Goal: Information Seeking & Learning: Understand process/instructions

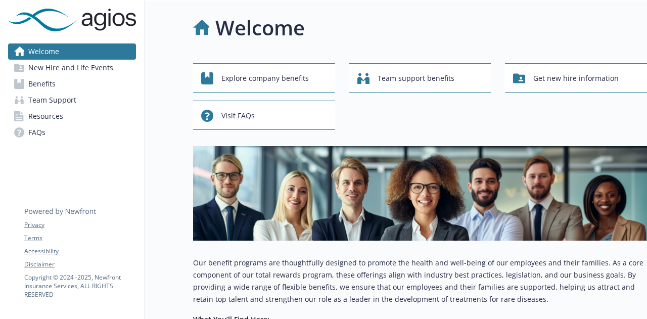
click at [57, 88] on link "Benefits" at bounding box center [72, 84] width 128 height 16
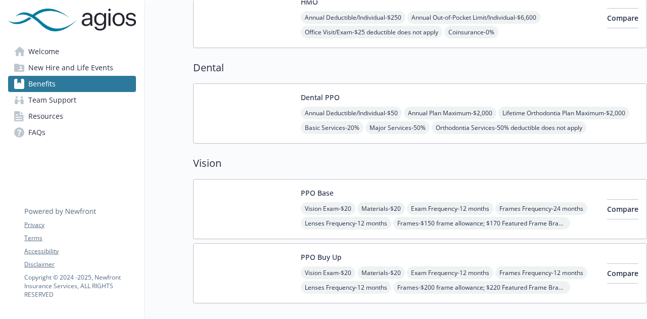
scroll to position [303, 0]
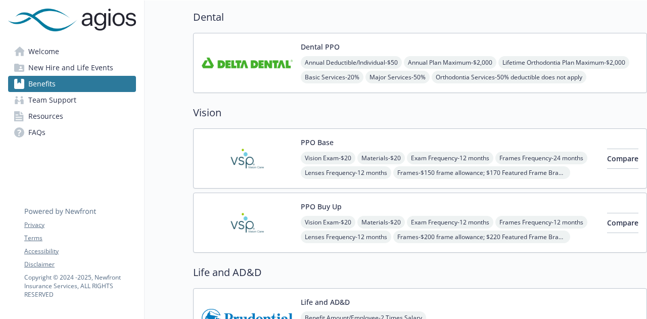
click at [260, 209] on img at bounding box center [247, 222] width 91 height 43
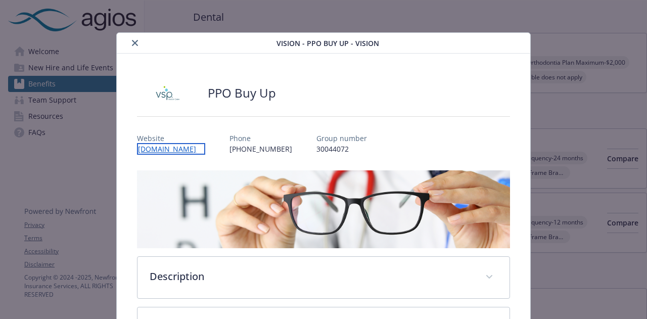
click at [152, 148] on link "[DOMAIN_NAME]" at bounding box center [171, 149] width 68 height 12
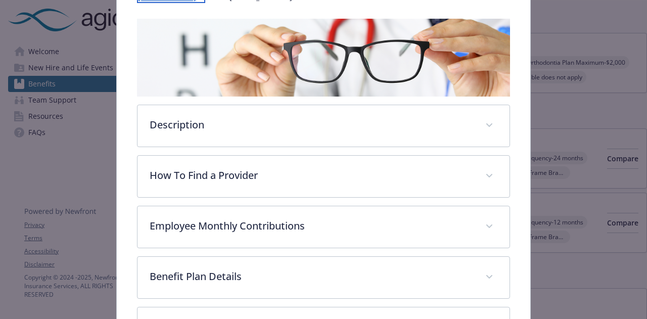
scroll to position [236, 0]
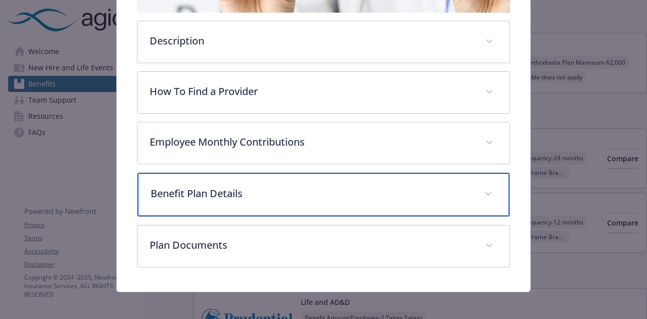
click at [486, 186] on span "details for plan Vision - PPO Buy Up - Vision" at bounding box center [488, 194] width 16 height 16
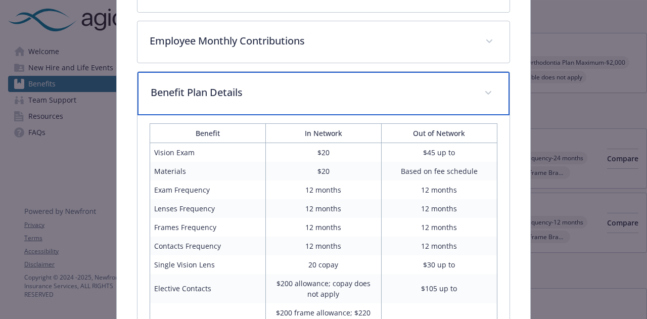
scroll to position [576, 0]
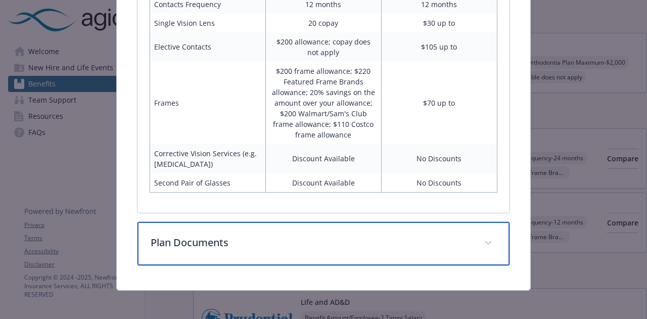
click at [485, 242] on icon "details for plan Vision - PPO Buy Up - Vision" at bounding box center [488, 243] width 6 height 4
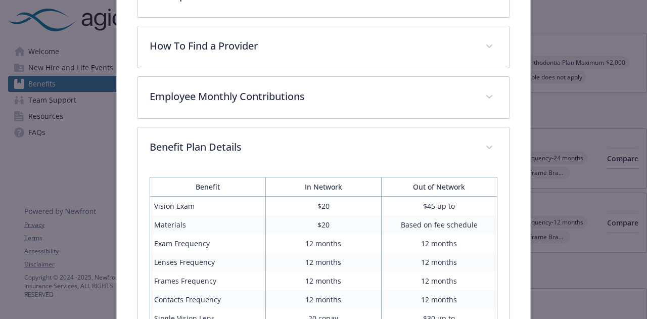
scroll to position [0, 0]
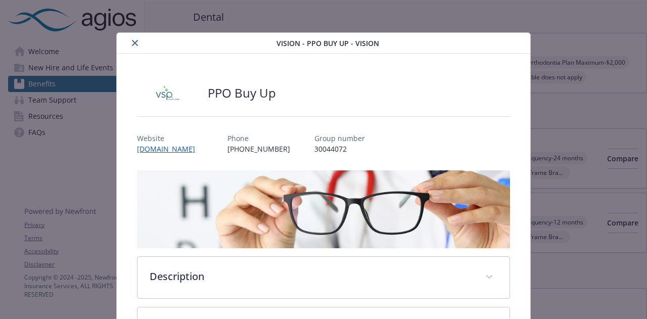
click at [129, 42] on button "close" at bounding box center [135, 43] width 12 height 12
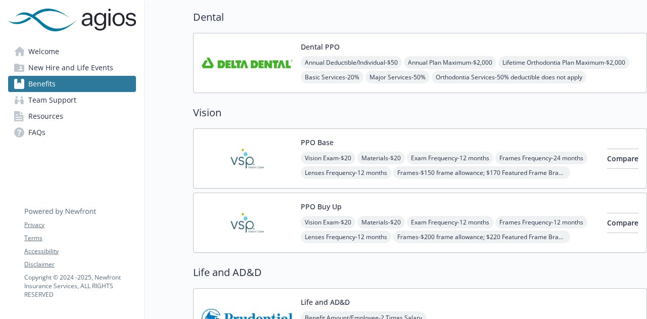
click at [81, 66] on span "New Hire and Life Events" at bounding box center [70, 68] width 85 height 16
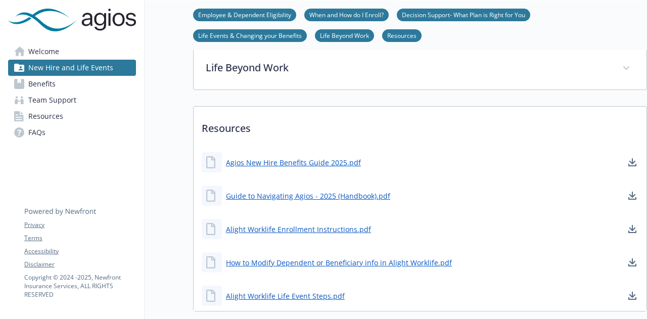
scroll to position [404, 0]
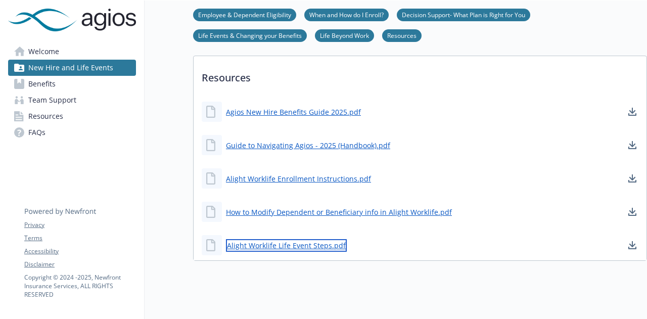
click at [276, 246] on link "Alight Worklife Life Event Steps.pdf" at bounding box center [286, 245] width 121 height 13
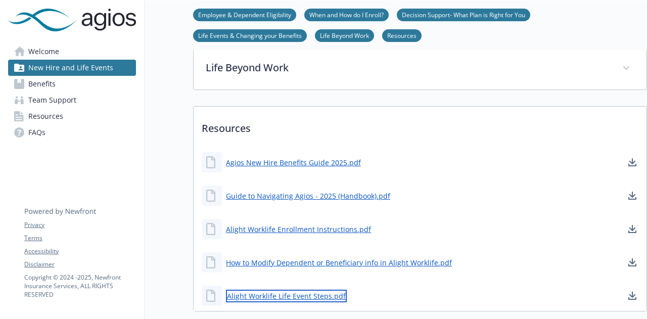
scroll to position [425, 0]
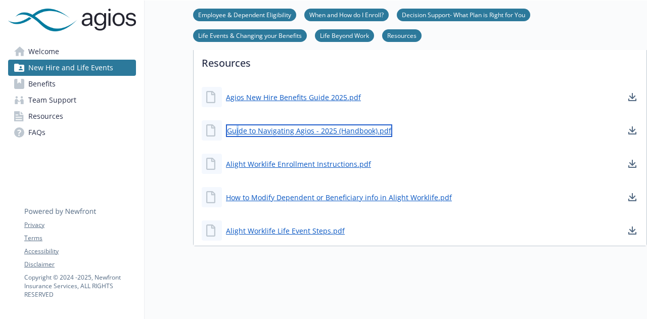
drag, startPoint x: 270, startPoint y: 125, endPoint x: 234, endPoint y: 125, distance: 35.9
click at [234, 125] on link "Guide to Navigating Agios - 2025 (Handbook).pdf" at bounding box center [309, 130] width 166 height 13
